Goal: Task Accomplishment & Management: Manage account settings

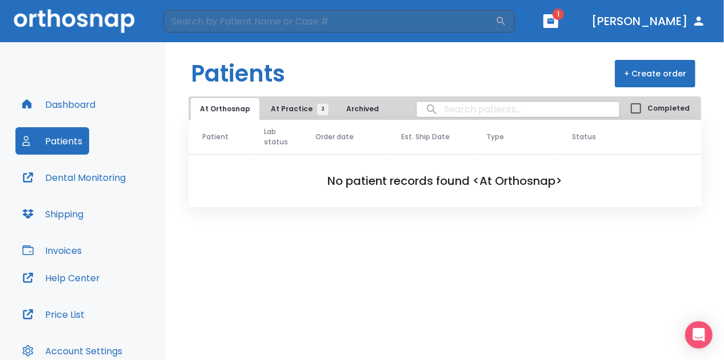
click at [543, 26] on button "button" at bounding box center [550, 21] width 15 height 14
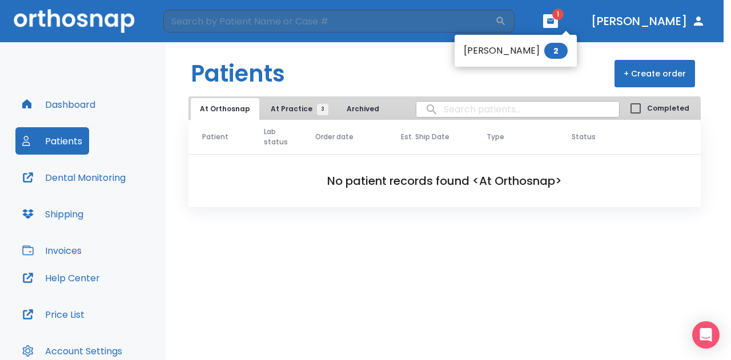
click at [513, 47] on li "Judy Tank 2" at bounding box center [516, 50] width 122 height 23
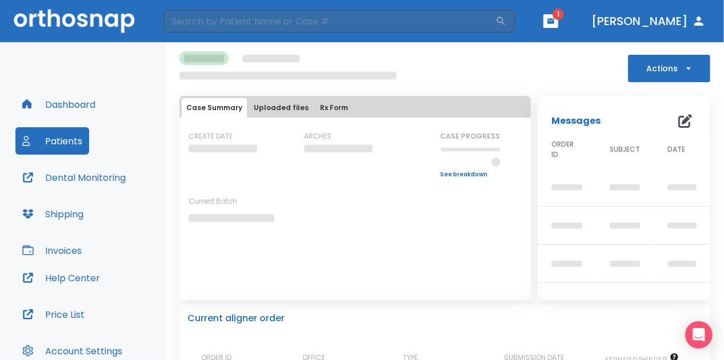
scroll to position [88, 0]
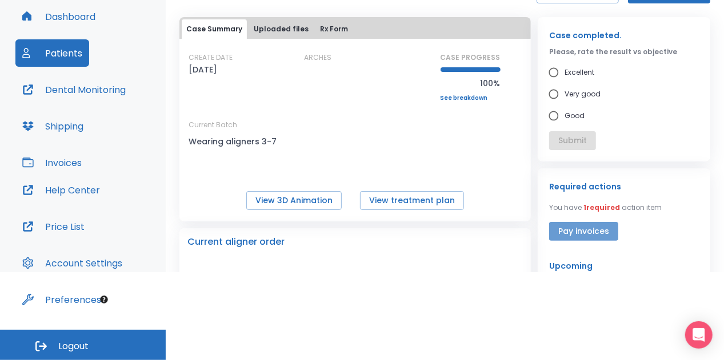
click at [572, 236] on button "Pay invoices" at bounding box center [583, 231] width 69 height 19
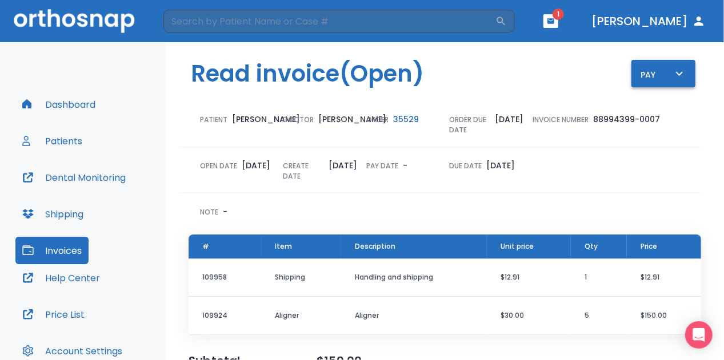
click at [648, 78] on div "Pay" at bounding box center [663, 74] width 46 height 14
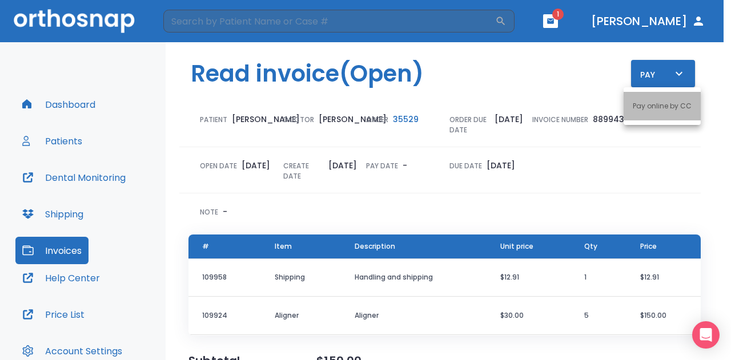
click at [647, 98] on li "Pay online by CC" at bounding box center [662, 106] width 77 height 29
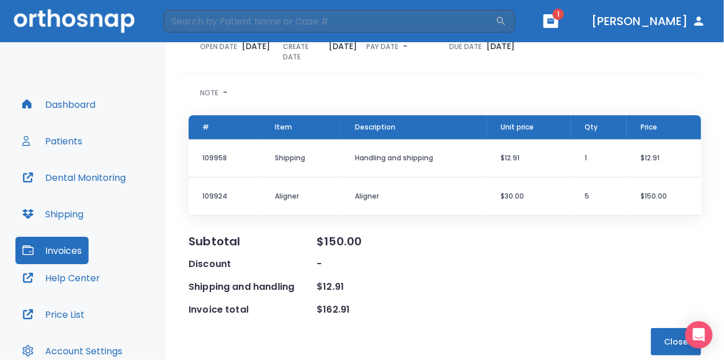
scroll to position [136, 0]
click at [547, 23] on icon "button" at bounding box center [550, 20] width 7 height 5
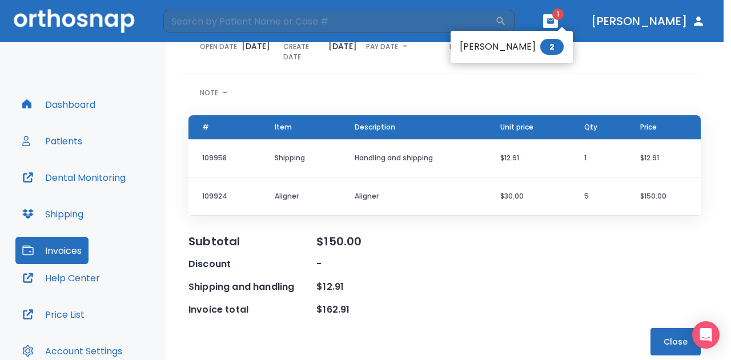
click at [480, 50] on li "Judy Tank 2" at bounding box center [512, 46] width 122 height 23
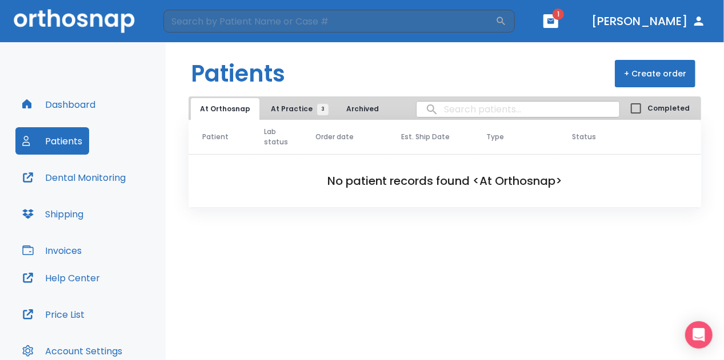
click at [279, 109] on span "At Practice 3" at bounding box center [297, 109] width 52 height 10
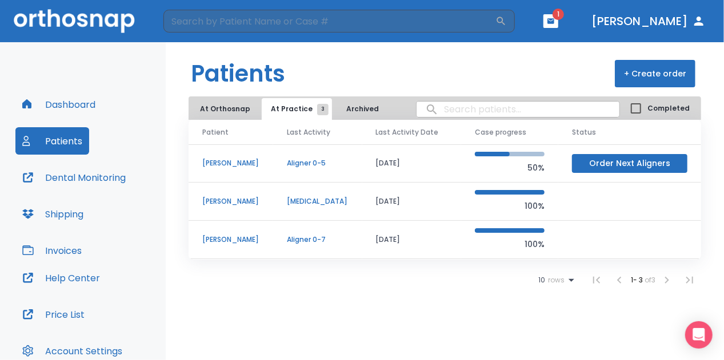
click at [222, 240] on p "[PERSON_NAME]" at bounding box center [230, 240] width 57 height 10
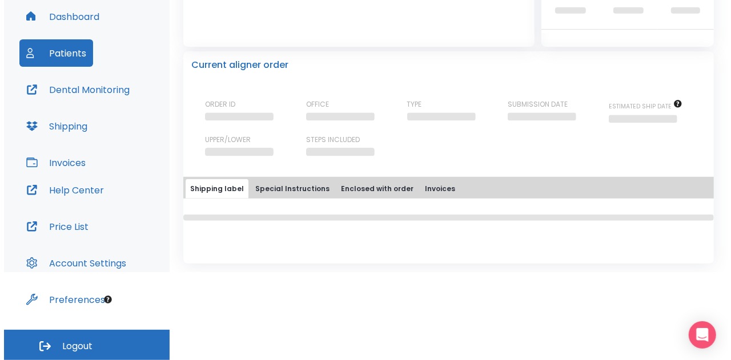
scroll to position [175, 0]
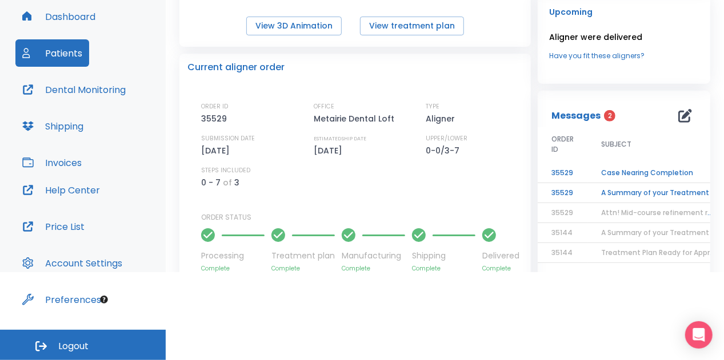
click at [623, 172] on td "Case Nearing Completion" at bounding box center [658, 173] width 143 height 20
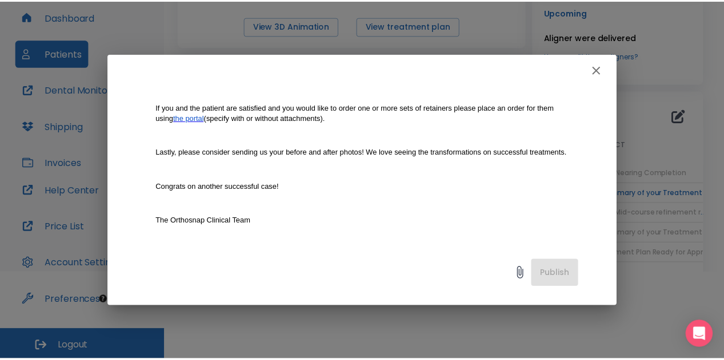
scroll to position [288, 0]
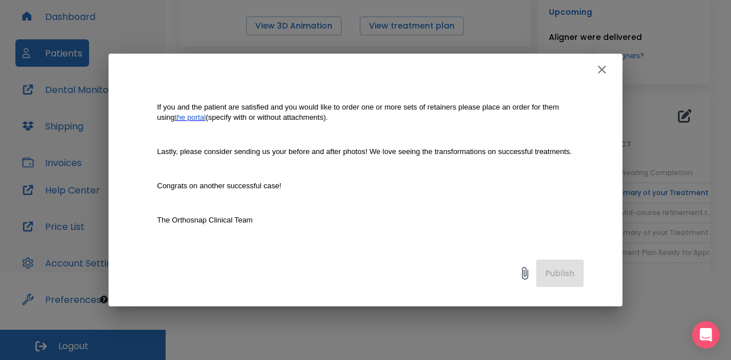
click at [604, 62] on button "button" at bounding box center [602, 69] width 23 height 23
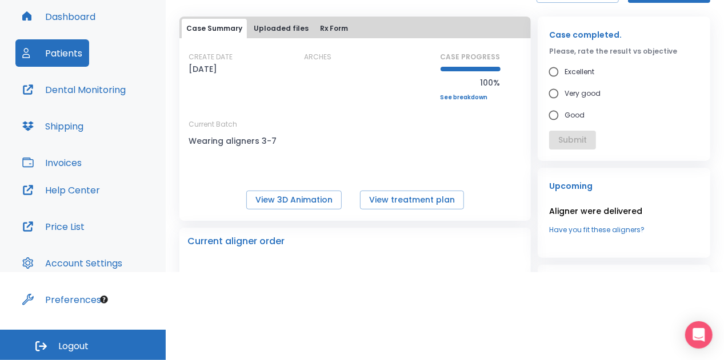
scroll to position [0, 0]
click at [390, 199] on button "View treatment plan" at bounding box center [412, 200] width 104 height 19
click at [290, 195] on button "View 3D Animation" at bounding box center [293, 200] width 95 height 19
